Goal: Information Seeking & Learning: Stay updated

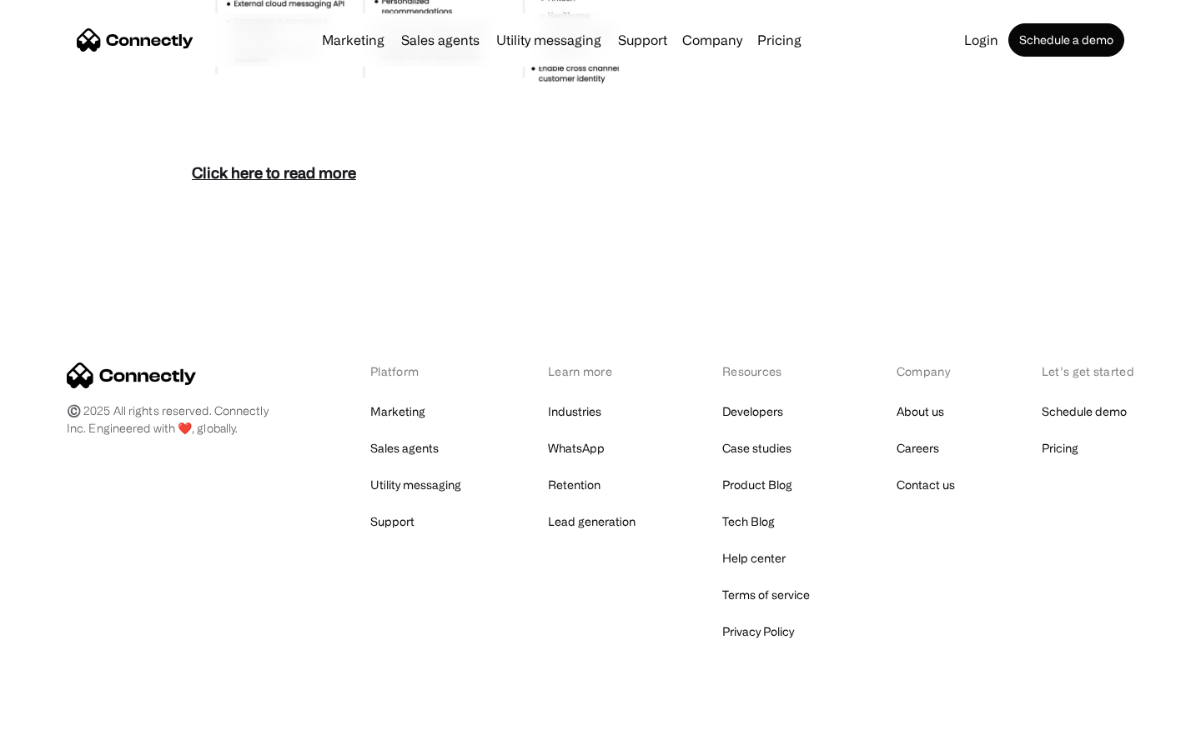
scroll to position [7229, 0]
